Goal: Task Accomplishment & Management: Complete application form

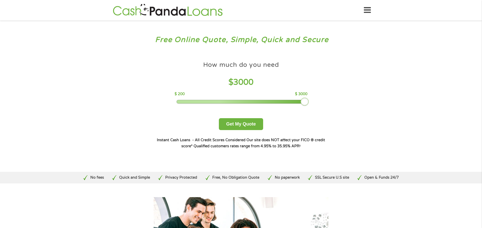
drag, startPoint x: 210, startPoint y: 101, endPoint x: 302, endPoint y: 100, distance: 91.9
click at [302, 100] on div at bounding box center [305, 102] width 8 height 8
click at [244, 126] on button "Get My Quote" at bounding box center [241, 124] width 44 height 12
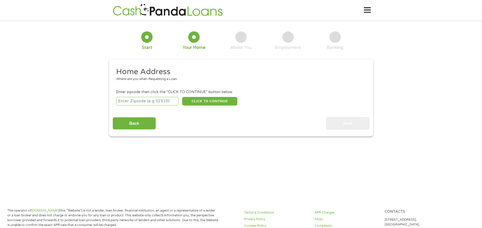
click at [162, 104] on input "number" at bounding box center [147, 101] width 63 height 9
type input "94115"
click at [205, 101] on button "CLICK TO CONTINUE" at bounding box center [209, 101] width 55 height 9
type input "94115"
type input "[GEOGRAPHIC_DATA]"
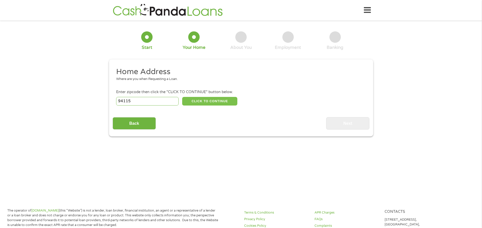
select select "[US_STATE]"
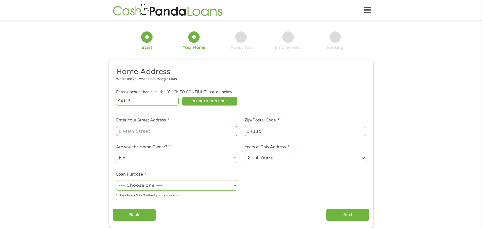
click at [190, 132] on input "Enter Your Street Address *" at bounding box center [176, 131] width 121 height 10
type input "[STREET_ADDRESS]"
click at [254, 161] on select "1 Year or less 1 - 2 Years 2 - 4 Years Over 4 Years" at bounding box center [305, 158] width 121 height 10
select select "60months"
click at [245, 153] on select "1 Year or less 1 - 2 Years 2 - 4 Years Over 4 Years" at bounding box center [305, 158] width 121 height 10
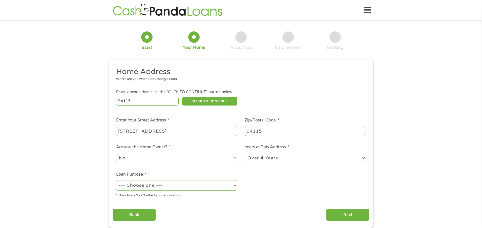
click at [176, 185] on select "--- Choose one --- Pay Bills Debt Consolidation Home Improvement Major Purchase…" at bounding box center [176, 185] width 121 height 10
select select "paybills"
click at [116, 180] on select "--- Choose one --- Pay Bills Debt Consolidation Home Improvement Major Purchase…" at bounding box center [176, 185] width 121 height 10
click at [358, 210] on input "Next" at bounding box center [347, 215] width 43 height 12
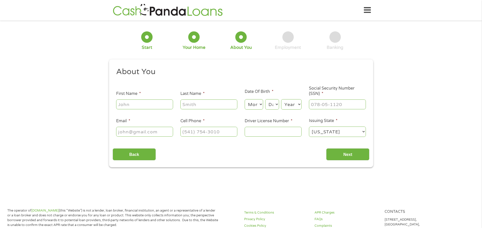
scroll to position [2, 2]
click at [139, 103] on input "First Name *" at bounding box center [144, 105] width 57 height 10
type input "[PERSON_NAME]"
type input "Shorts"
click at [261, 105] on select "Month 1 2 3 4 5 6 7 8 9 10 11 12" at bounding box center [254, 104] width 18 height 10
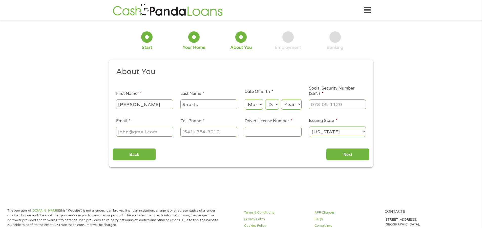
select select "7"
click at [245, 99] on select "Month 1 2 3 4 5 6 7 8 9 10 11 12" at bounding box center [254, 104] width 18 height 10
click at [275, 106] on select "Day 1 2 3 4 5 6 7 8 9 10 11 12 13 14 15 16 17 18 19 20 21 22 23 24 25 26 27 28 …" at bounding box center [272, 104] width 14 height 10
select select "30"
click at [265, 99] on select "Day 1 2 3 4 5 6 7 8 9 10 11 12 13 14 15 16 17 18 19 20 21 22 23 24 25 26 27 28 …" at bounding box center [272, 104] width 14 height 10
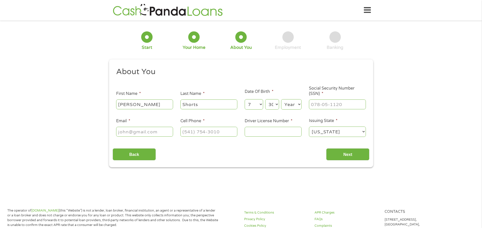
click at [285, 103] on select "Year [DATE] 2006 2005 2004 2003 2002 2001 2000 1999 1998 1997 1996 1995 1994 19…" at bounding box center [291, 104] width 21 height 10
select select "1989"
click at [281, 99] on select "Year [DATE] 2006 2005 2004 2003 2002 2001 2000 1999 1998 1997 1996 1995 1994 19…" at bounding box center [291, 104] width 21 height 10
click at [319, 105] on input "___-__-____" at bounding box center [337, 105] width 57 height 10
type input "613-32-2472"
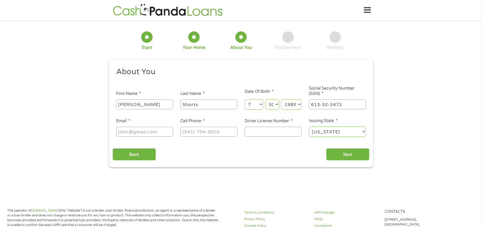
click at [162, 131] on input "Email *" at bounding box center [144, 132] width 57 height 10
type input "[EMAIL_ADDRESS][DOMAIN_NAME]"
click at [193, 136] on input "(___) ___-____" at bounding box center [209, 132] width 57 height 10
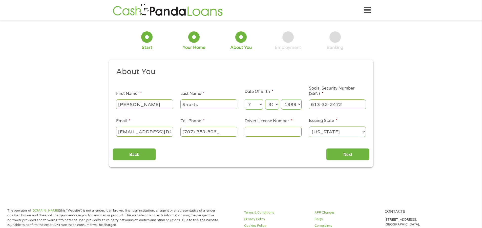
type input "[PHONE_NUMBER]"
click at [268, 131] on input "Driver License Number *" at bounding box center [273, 132] width 57 height 10
type input "e1743639"
click at [338, 159] on input "Next" at bounding box center [347, 154] width 43 height 12
click at [337, 158] on input "Next" at bounding box center [347, 154] width 43 height 12
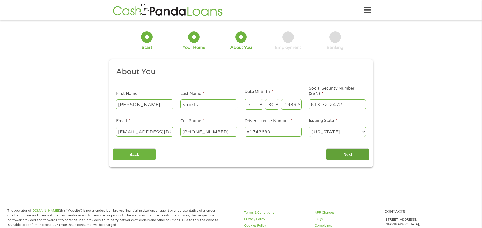
click at [332, 153] on input "Next" at bounding box center [347, 154] width 43 height 12
click at [340, 154] on input "Next" at bounding box center [347, 154] width 43 height 12
